Goal: Information Seeking & Learning: Learn about a topic

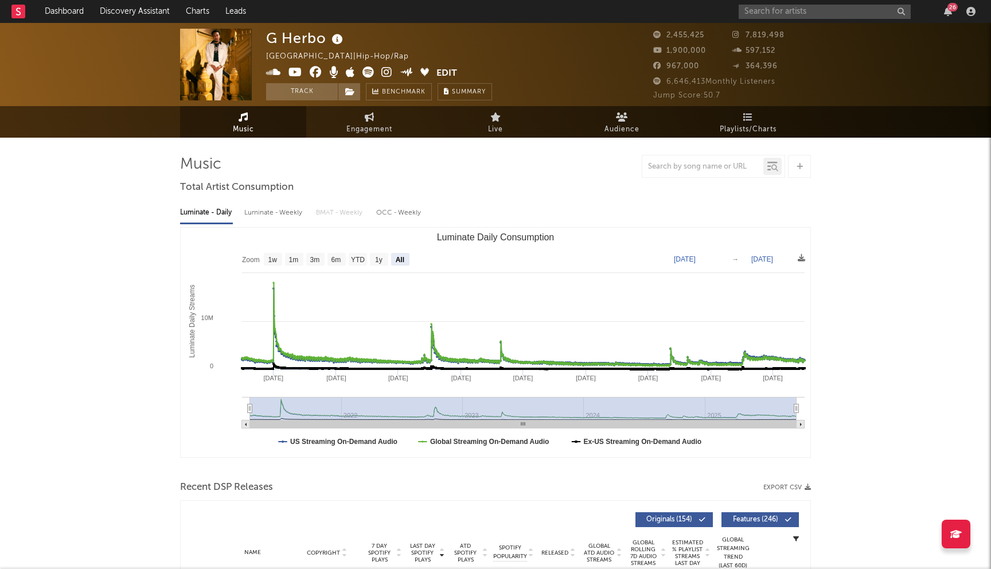
select select "All"
click at [797, 9] on input "text" at bounding box center [825, 12] width 172 height 14
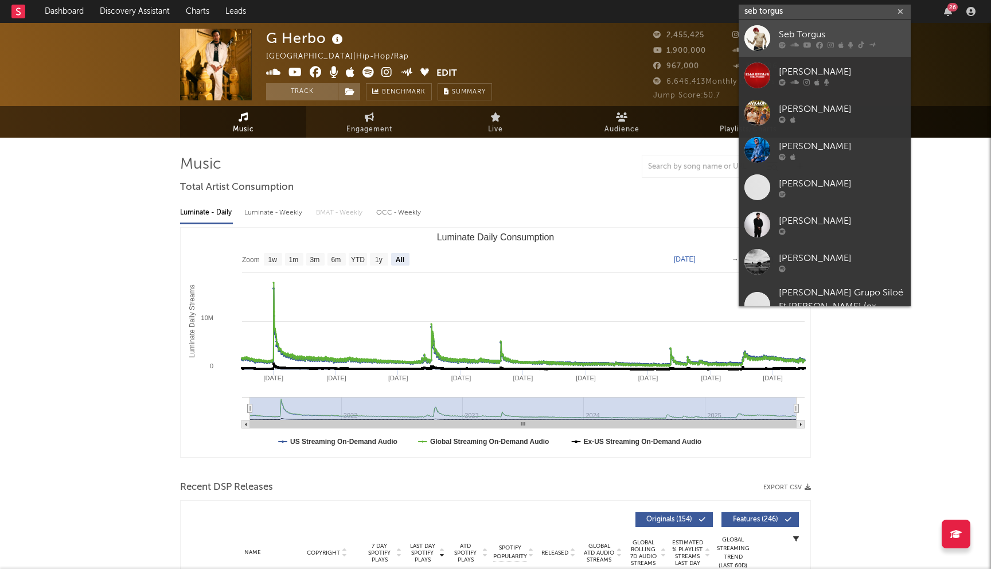
type input "seb torgus"
click at [790, 34] on div "Seb Torgus" at bounding box center [842, 35] width 126 height 14
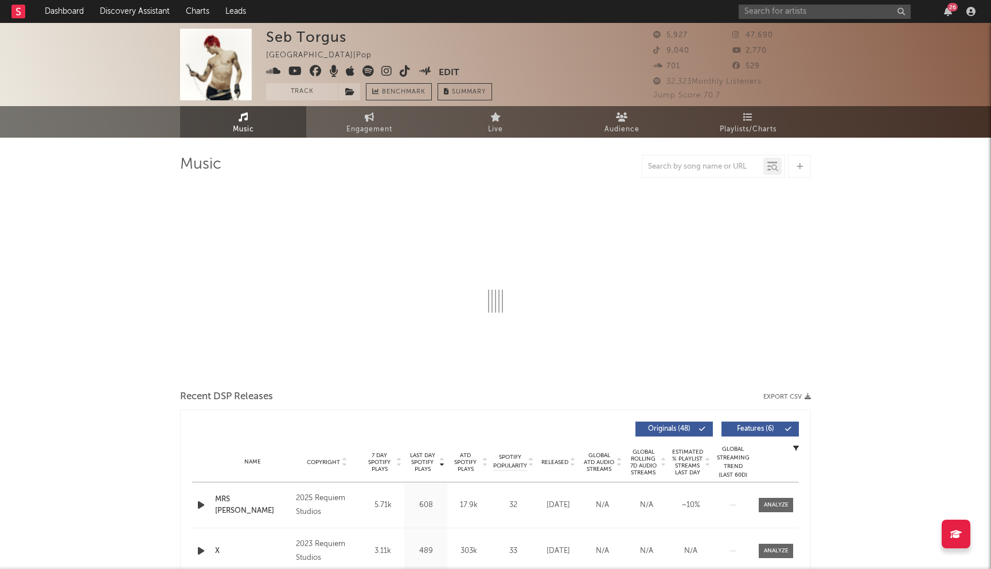
select select "6m"
